Goal: Find specific page/section: Find specific page/section

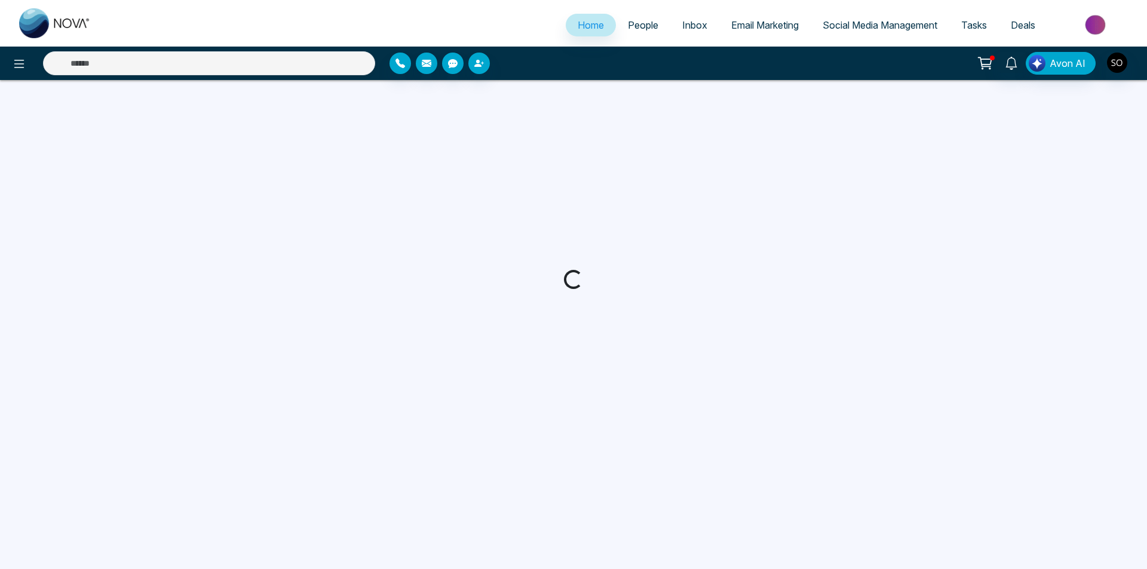
select select "*"
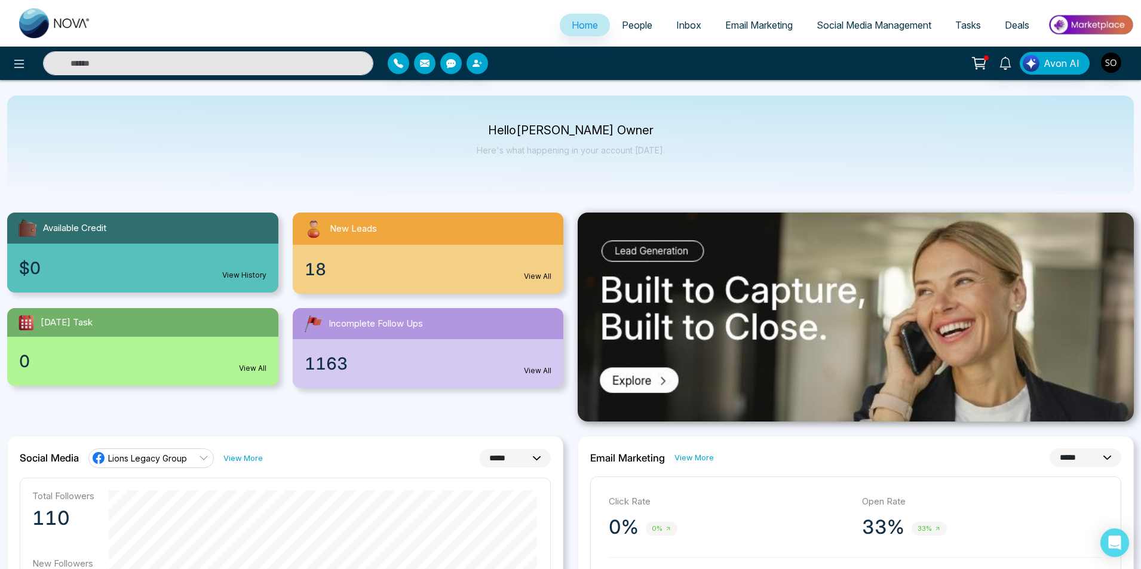
click at [623, 27] on span "People" at bounding box center [637, 25] width 30 height 12
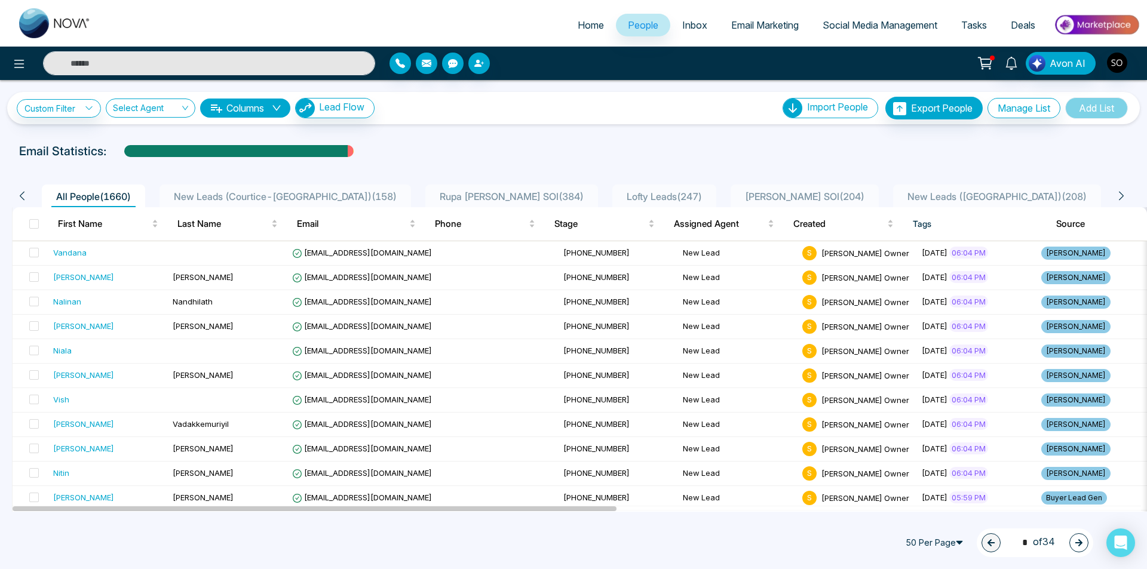
click at [97, 195] on span "All People ( 1660 )" at bounding box center [93, 197] width 84 height 12
click at [589, 15] on link "Home" at bounding box center [591, 25] width 50 height 23
select select "*"
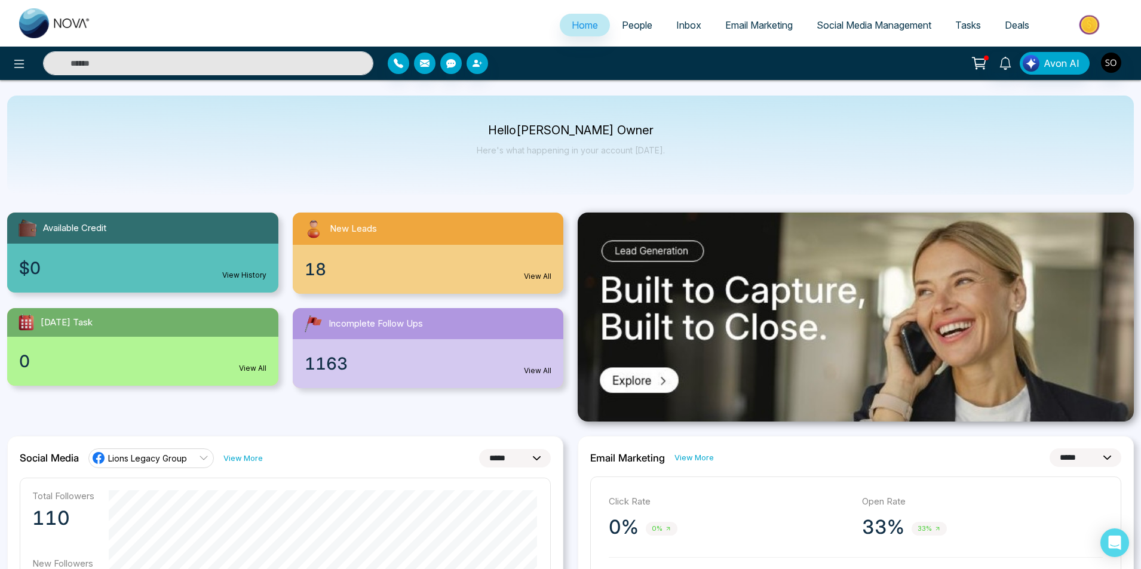
click at [330, 255] on div "18 View All" at bounding box center [428, 269] width 271 height 49
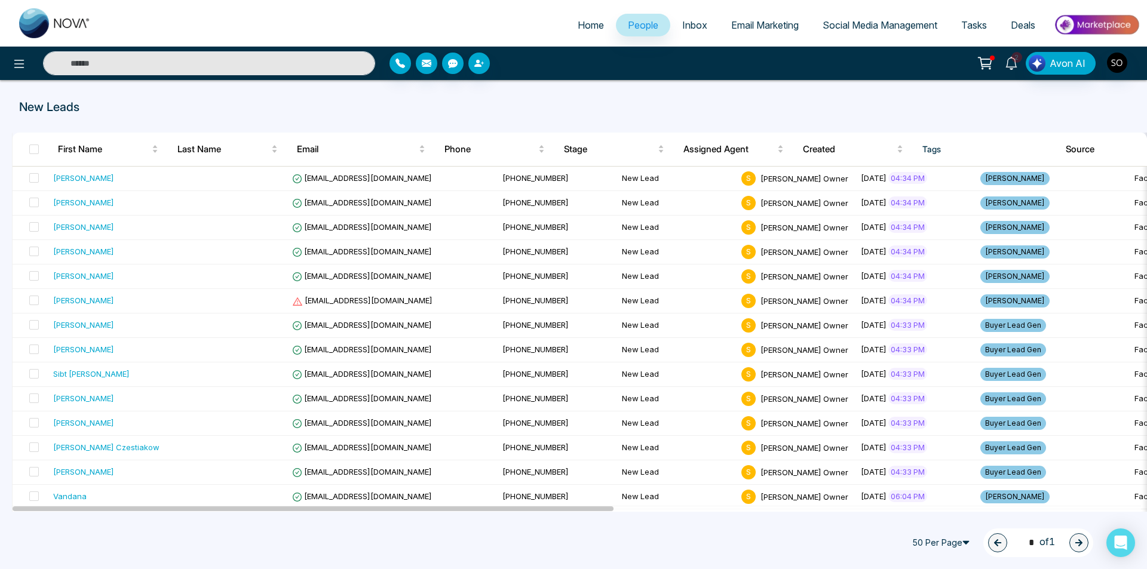
click at [1014, 56] on span "2" at bounding box center [1017, 57] width 11 height 11
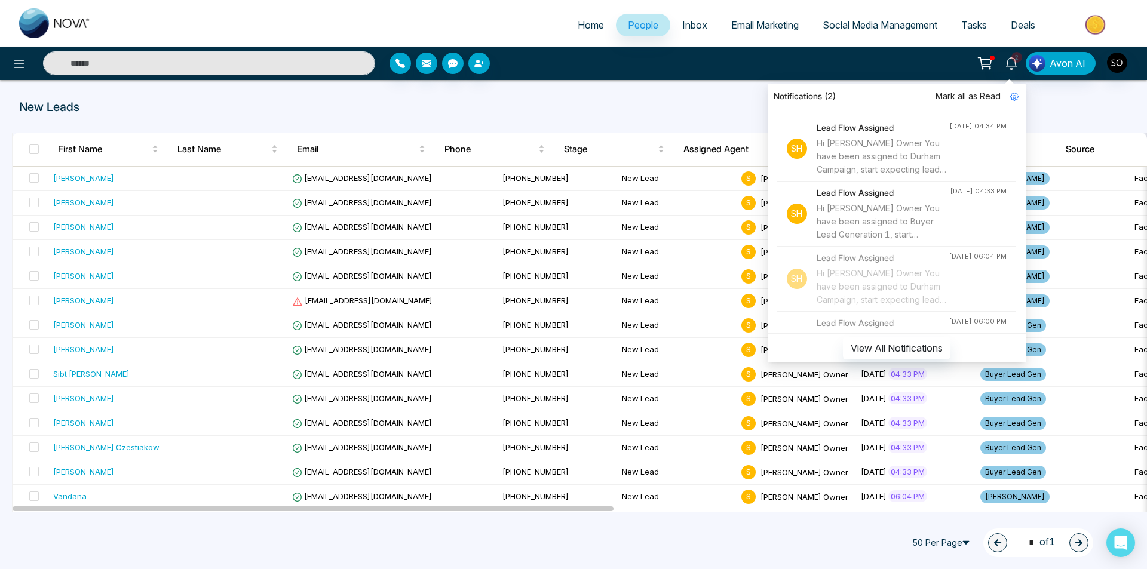
click at [967, 94] on span "Mark all as Read" at bounding box center [968, 96] width 65 height 13
click at [714, 97] on div "New Leads First Name Last Name Email Phone Stage Assigned Agent Created Tags So…" at bounding box center [573, 296] width 1147 height 432
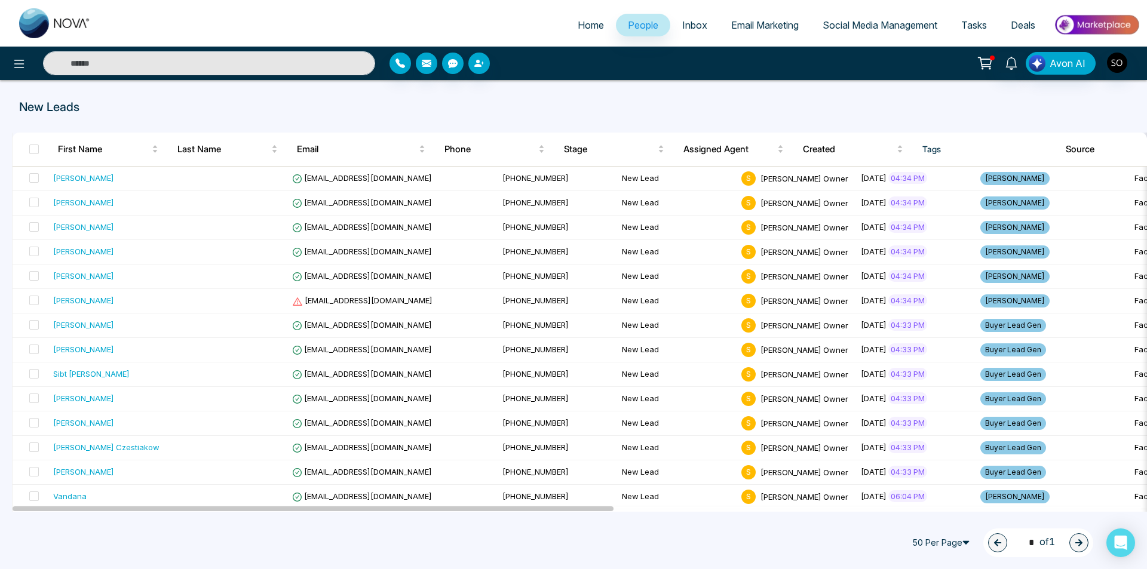
click at [377, 106] on p "New Leads" at bounding box center [573, 107] width 1109 height 18
